Goal: Task Accomplishment & Management: Use online tool/utility

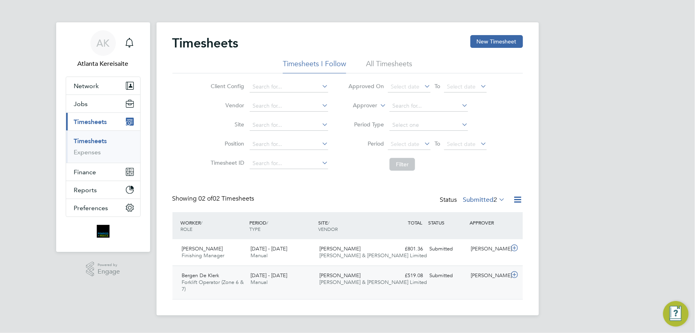
scroll to position [20, 69]
click at [101, 39] on span "AK" at bounding box center [102, 43] width 13 height 10
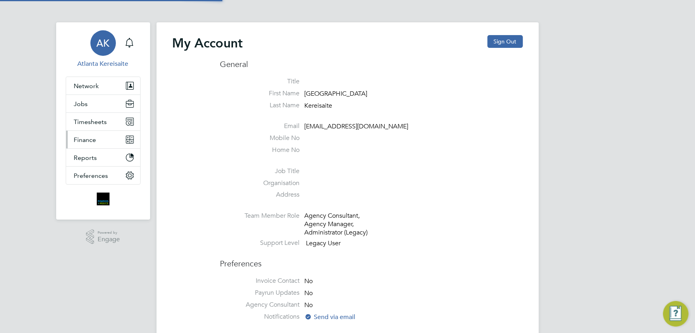
type input "[EMAIL_ADDRESS][DOMAIN_NAME]"
click at [104, 124] on span "Timesheets" at bounding box center [90, 122] width 33 height 8
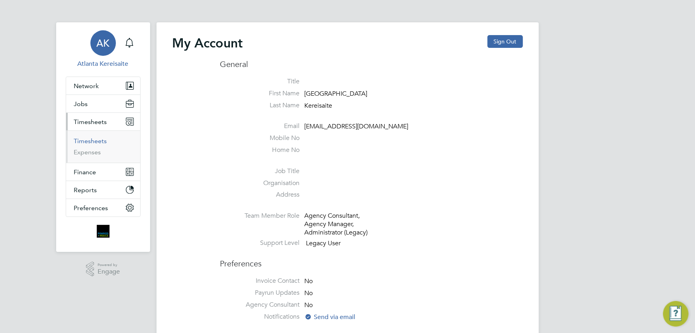
click at [102, 140] on link "Timesheets" at bounding box center [90, 141] width 33 height 8
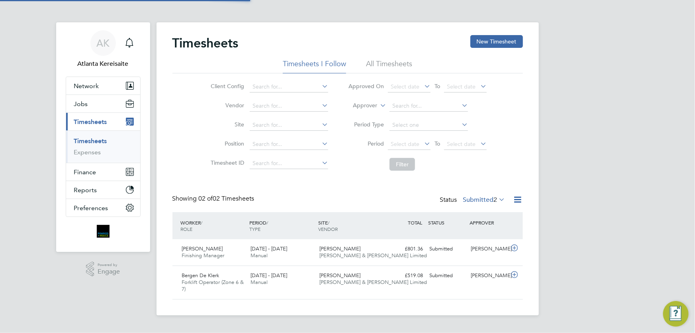
scroll to position [20, 69]
click at [492, 41] on button "New Timesheet" at bounding box center [497, 41] width 53 height 13
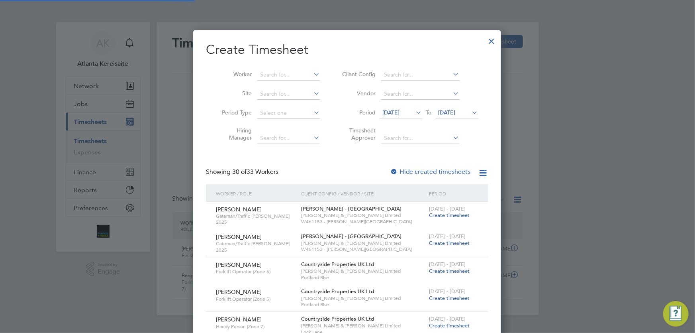
scroll to position [4, 4]
click at [312, 73] on icon at bounding box center [312, 74] width 0 height 11
click at [306, 84] on b "[PERSON_NAME]" at bounding box center [329, 85] width 46 height 7
type input "[PERSON_NAME]"
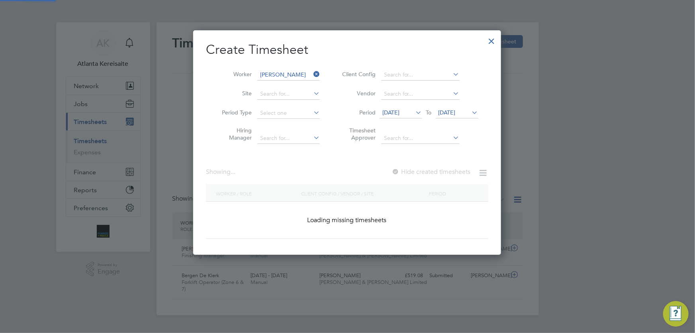
scroll to position [224, 308]
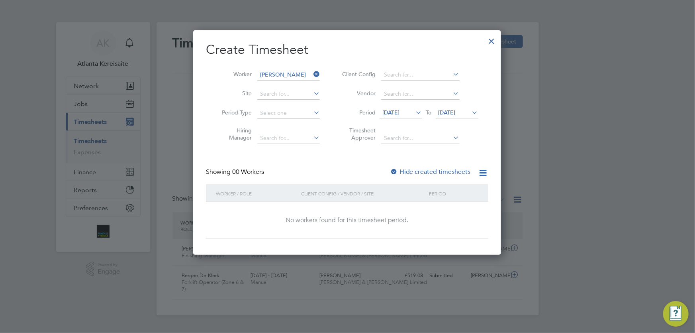
click at [393, 171] on div at bounding box center [394, 172] width 8 height 8
click at [471, 110] on icon at bounding box center [471, 112] width 0 height 11
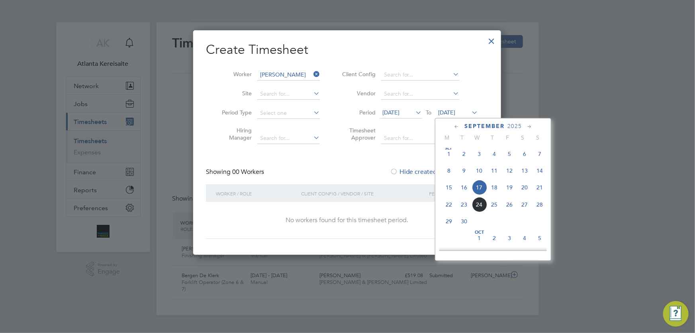
click at [542, 187] on span "21" at bounding box center [539, 187] width 15 height 15
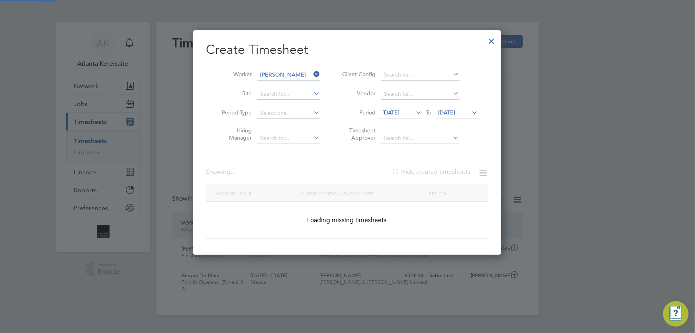
scroll to position [242, 308]
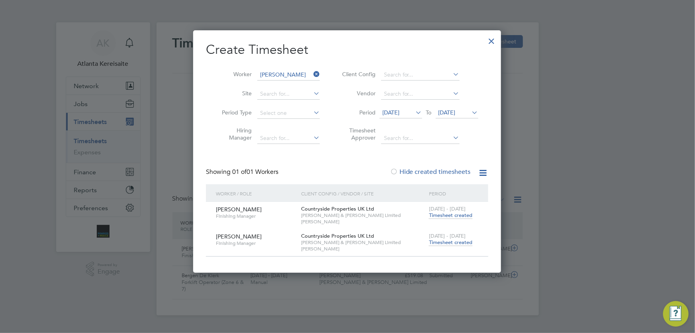
click at [461, 241] on span "Timesheet created" at bounding box center [450, 242] width 43 height 7
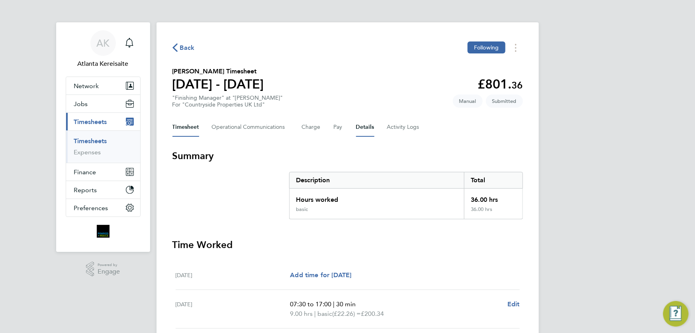
click at [365, 126] on button "Details" at bounding box center [365, 127] width 18 height 19
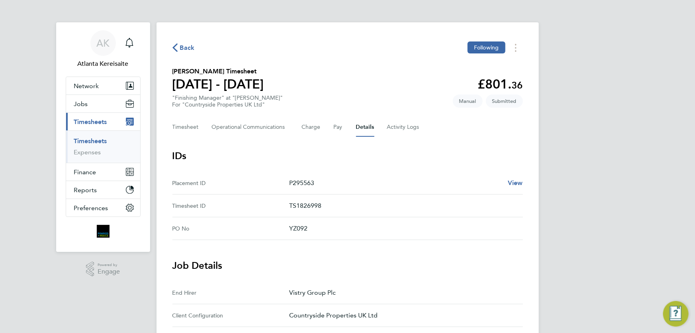
click at [178, 45] on span "Back" at bounding box center [184, 47] width 22 height 8
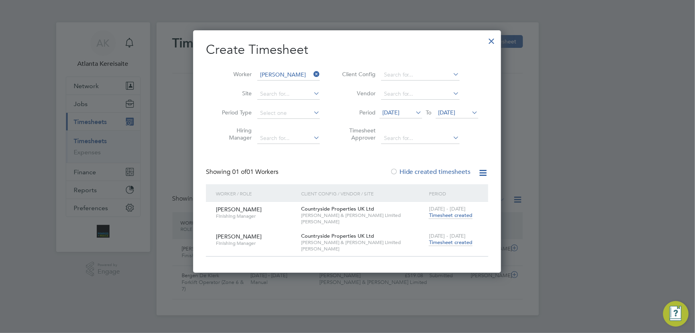
click at [312, 73] on icon at bounding box center [312, 74] width 0 height 11
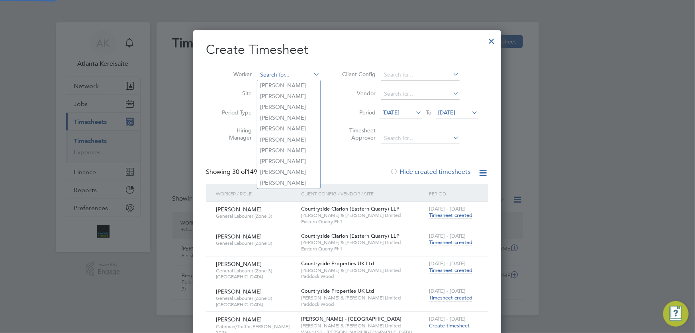
click at [283, 76] on input at bounding box center [288, 74] width 63 height 11
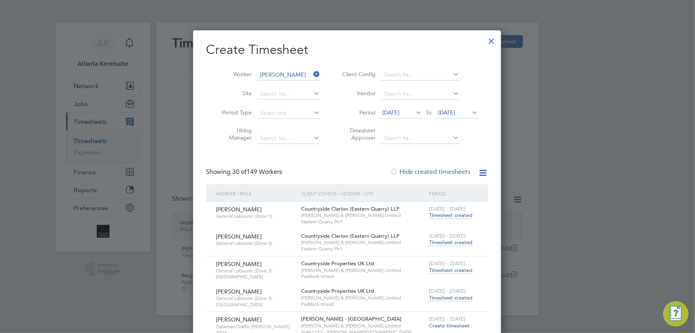
click at [288, 94] on li "[PERSON_NAME] en De Klerk" at bounding box center [309, 96] width 104 height 11
type input "Bergen De Klerk"
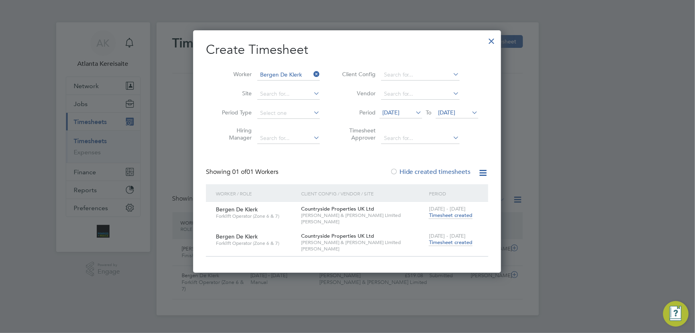
click at [456, 241] on span "Timesheet created" at bounding box center [450, 242] width 43 height 7
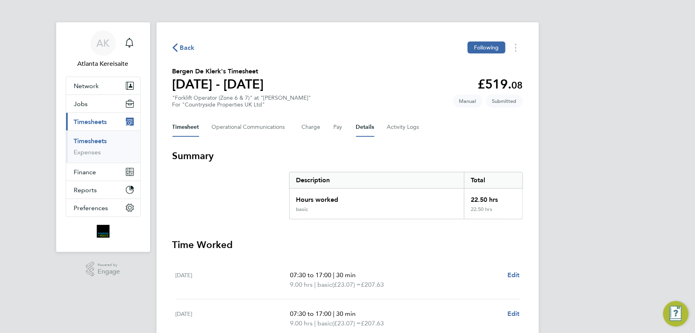
click at [365, 129] on button "Details" at bounding box center [365, 127] width 18 height 19
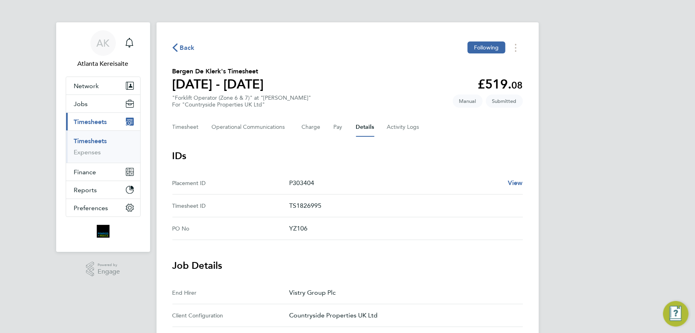
click at [189, 49] on span "Back" at bounding box center [187, 48] width 15 height 10
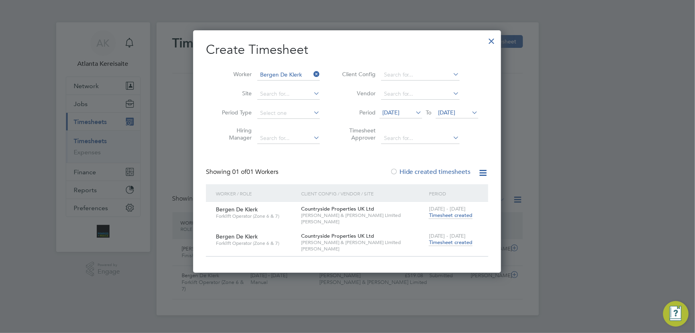
click at [490, 40] on div at bounding box center [492, 39] width 14 height 14
